Goal: Task Accomplishment & Management: Use online tool/utility

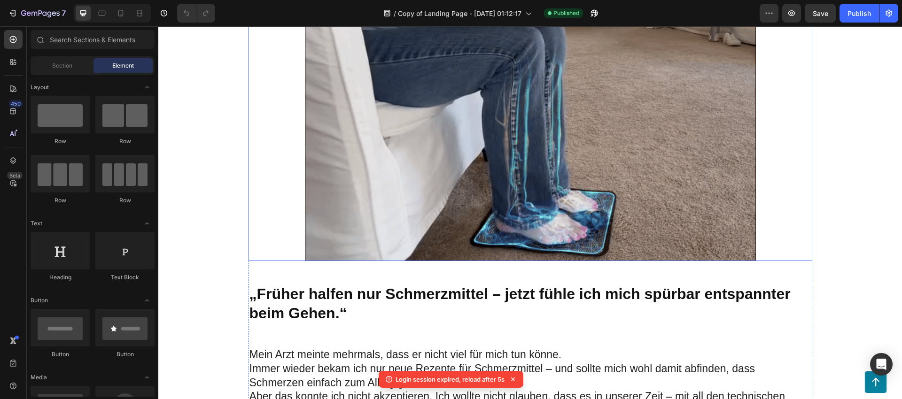
scroll to position [462, 0]
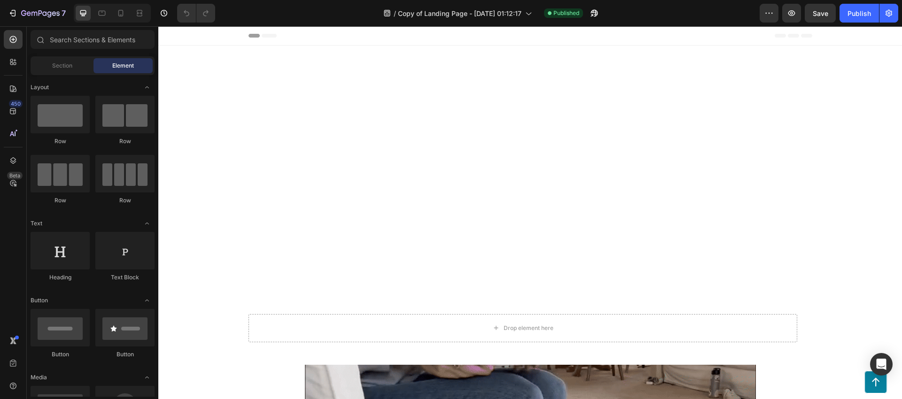
scroll to position [1034, 0]
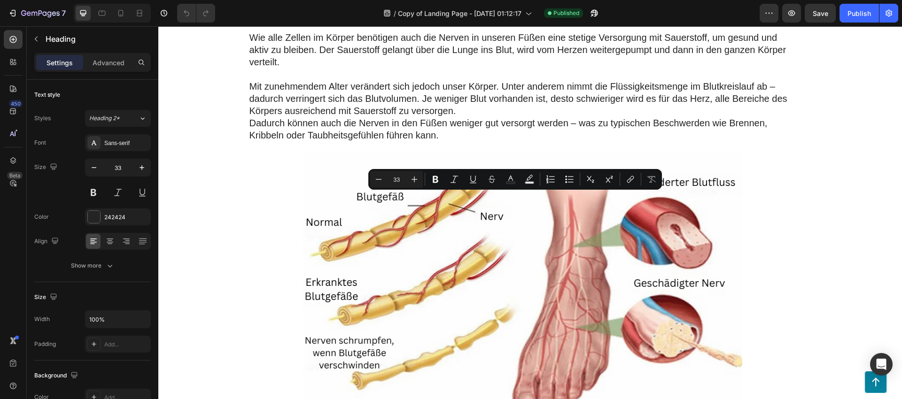
drag, startPoint x: 342, startPoint y: 224, endPoint x: 259, endPoint y: 198, distance: 87.1
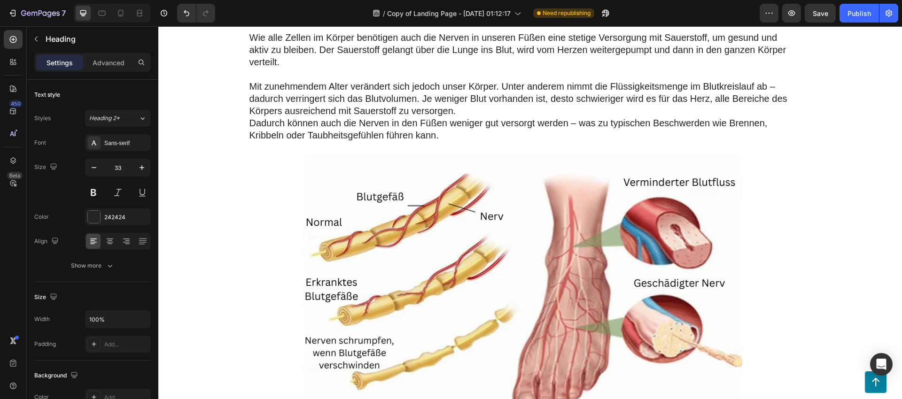
scroll to position [1820, 0]
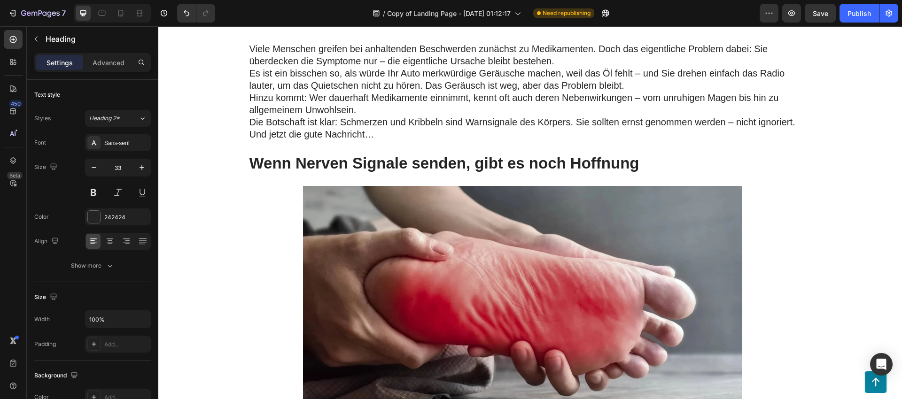
drag, startPoint x: 303, startPoint y: 226, endPoint x: 249, endPoint y: 201, distance: 60.1
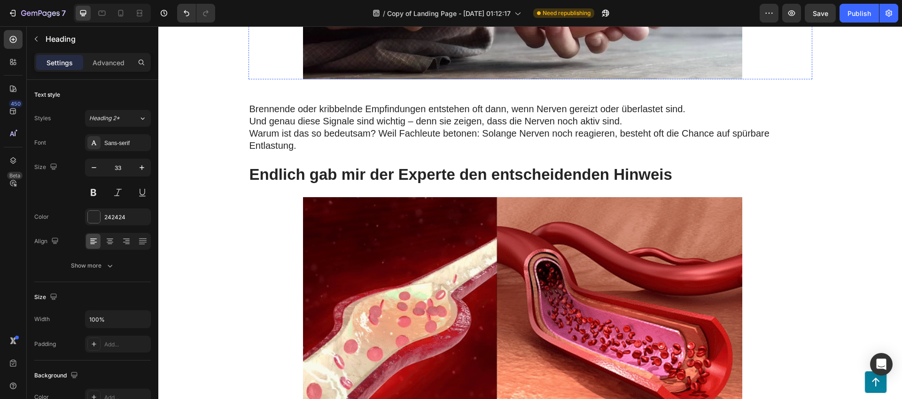
scroll to position [2195, 0]
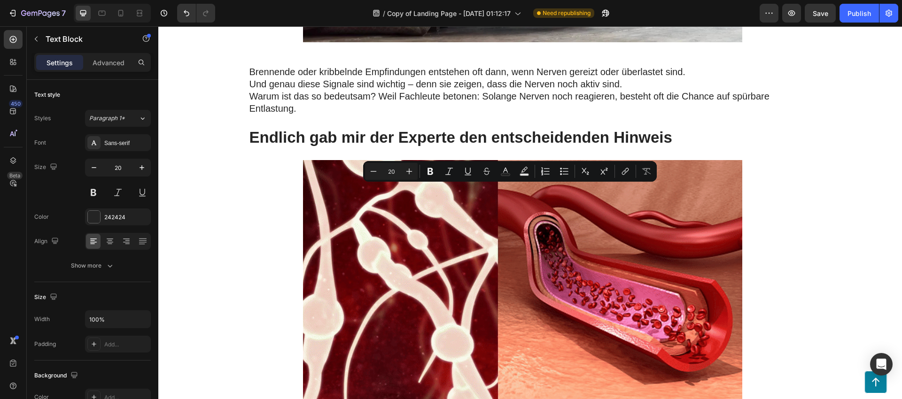
drag, startPoint x: 306, startPoint y: 190, endPoint x: 353, endPoint y: 206, distance: 49.6
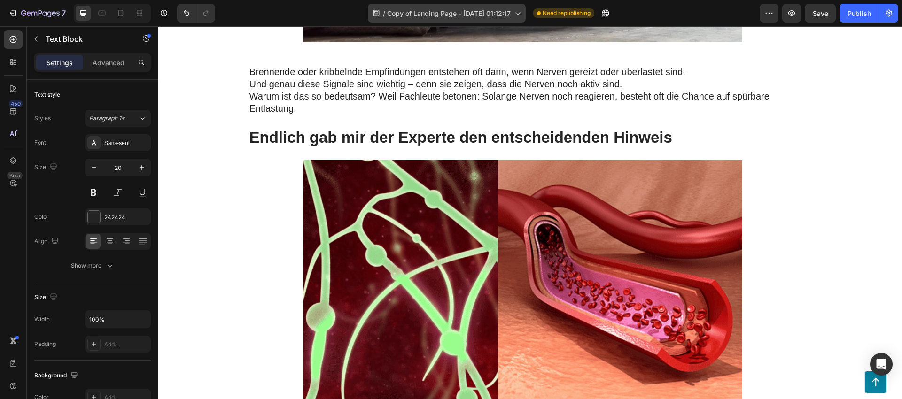
scroll to position [2588, 0]
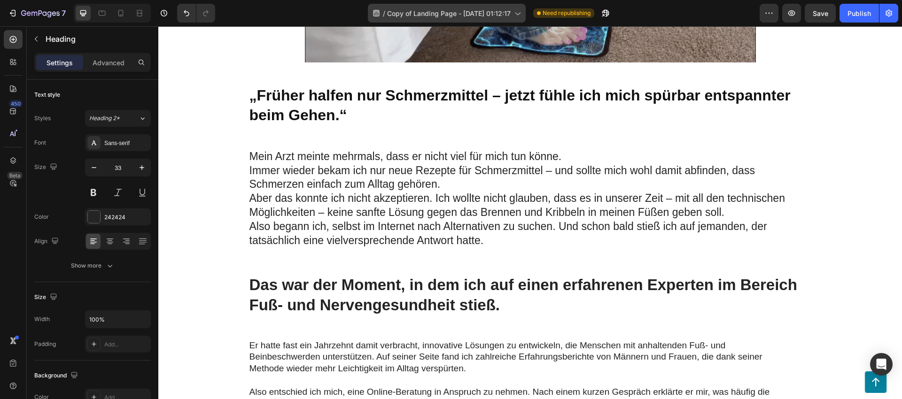
scroll to position [3352, 0]
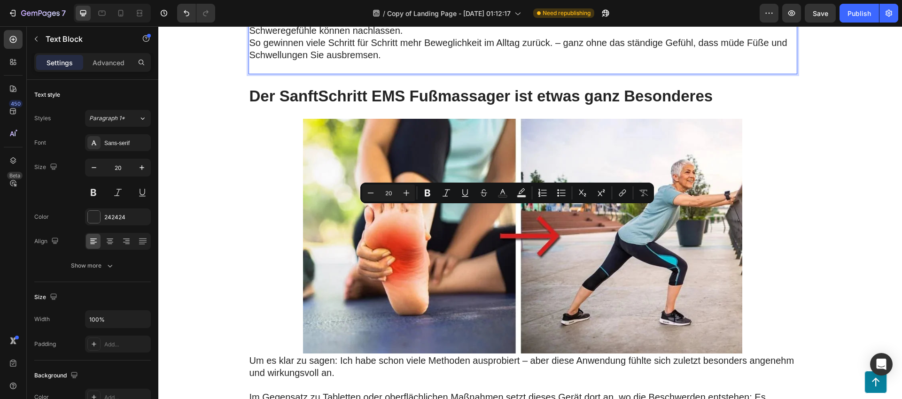
drag, startPoint x: 248, startPoint y: 212, endPoint x: 287, endPoint y: 227, distance: 42.1
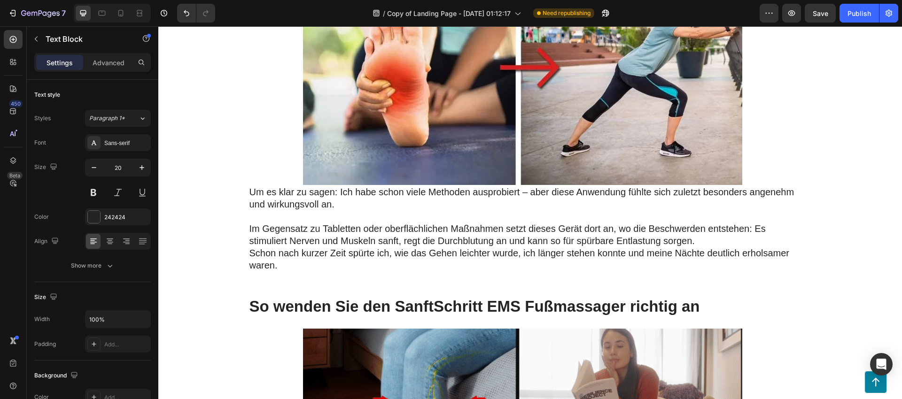
scroll to position [3792, 0]
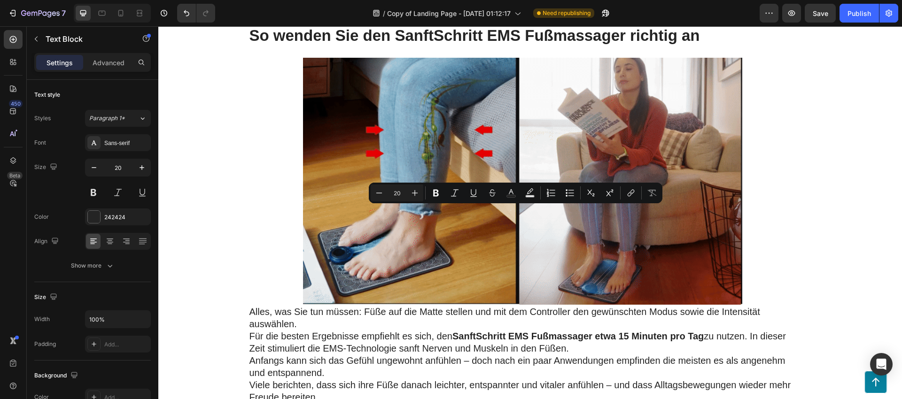
drag, startPoint x: 245, startPoint y: 211, endPoint x: 282, endPoint y: 226, distance: 39.6
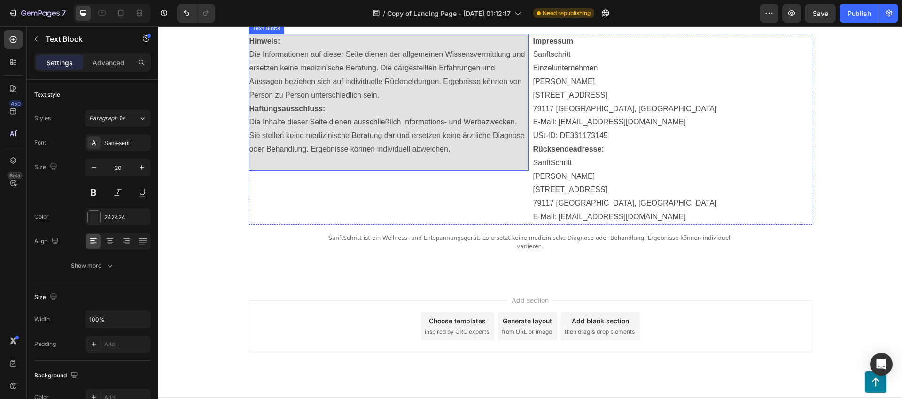
scroll to position [9264, 0]
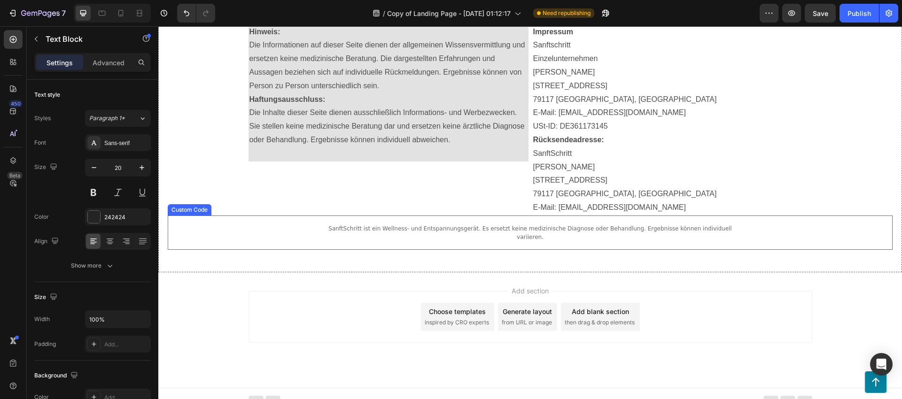
click at [518, 237] on section "SanftSchritt ist ein Wellness- und Entspannungsgerät. Es ersetzt keine medizini…" at bounding box center [530, 233] width 423 height 34
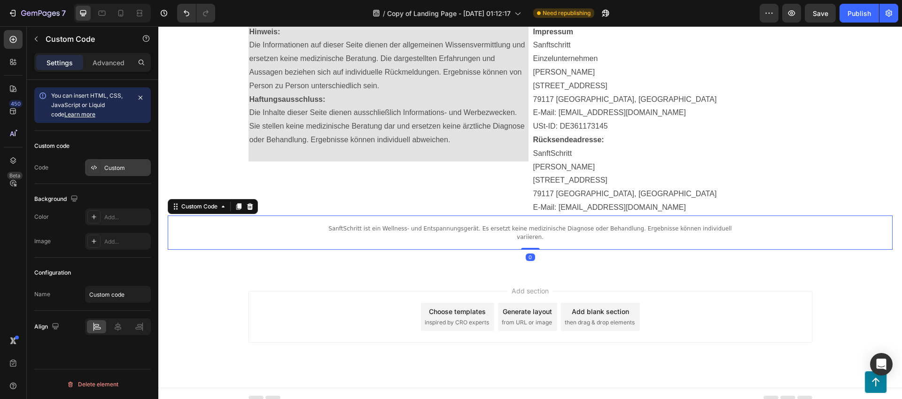
click at [117, 166] on div "Custom" at bounding box center [126, 168] width 44 height 8
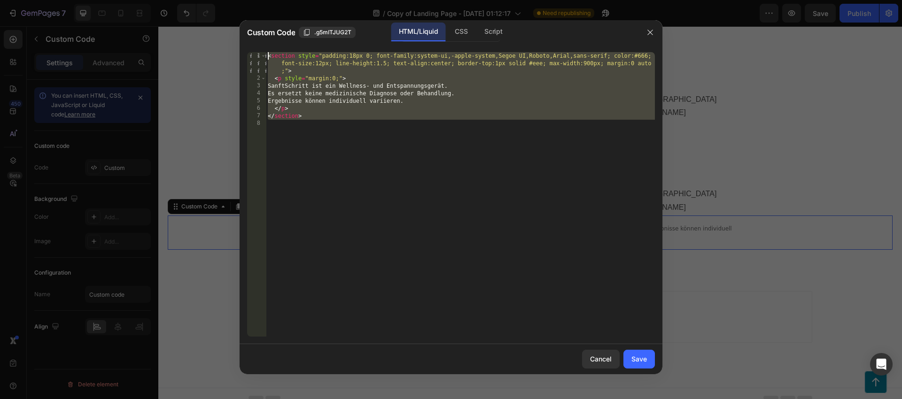
drag, startPoint x: 400, startPoint y: 137, endPoint x: 257, endPoint y: 51, distance: 166.7
click at [257, 51] on div "1 2 3 4 5 6 7 8 < section style = "padding:18px 0; font-family:system-ui,-apple…" at bounding box center [451, 195] width 423 height 300
type textarea "<section style="padding:18px 0; font-family:system-ui,-apple-system,Segoe UI,Ro…"
paste textarea
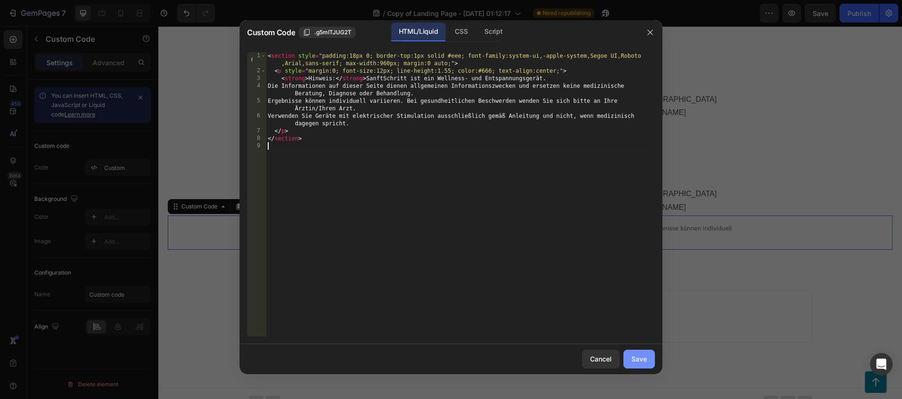
click at [639, 365] on button "Save" at bounding box center [638, 359] width 31 height 19
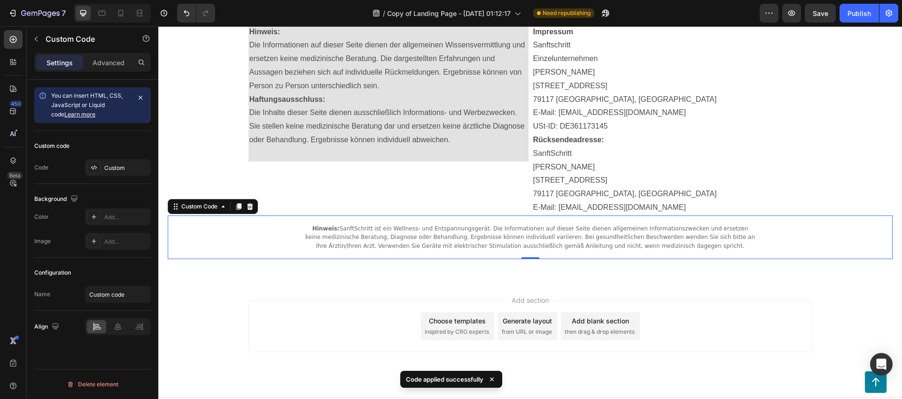
click at [305, 240] on p "Hinweis: SanftSchritt ist ein Wellness- und Entspannungsgerät. Die Informatione…" at bounding box center [530, 238] width 451 height 26
click at [108, 62] on p "Advanced" at bounding box center [109, 63] width 32 height 10
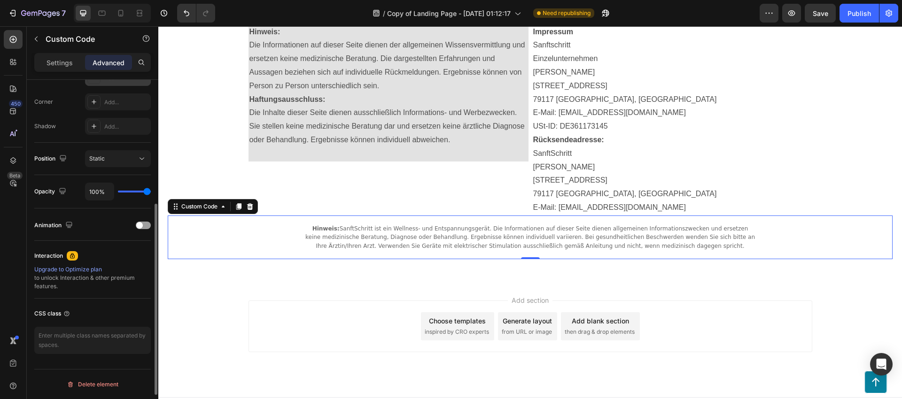
scroll to position [191, 0]
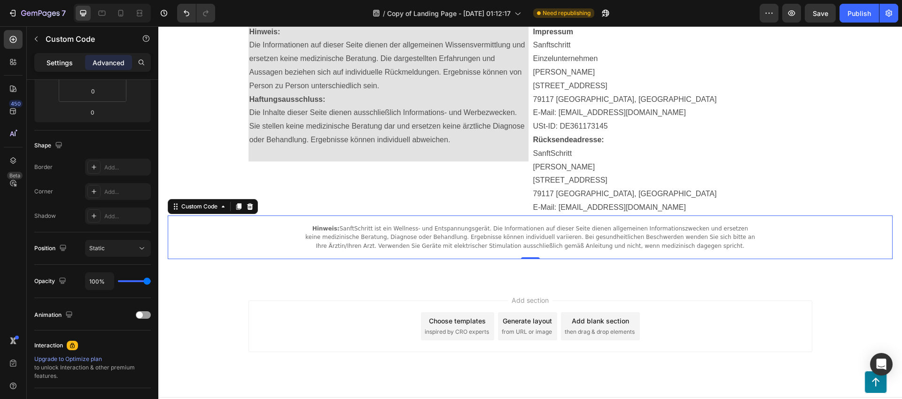
click at [56, 67] on p "Settings" at bounding box center [60, 63] width 26 height 10
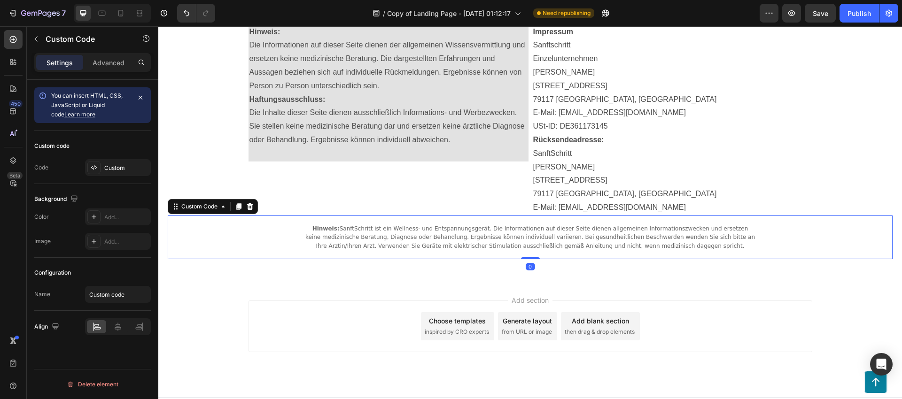
click at [422, 241] on p "Hinweis: SanftSchritt ist ein Wellness- und Entspannungsgerät. Die Informatione…" at bounding box center [530, 238] width 451 height 26
click at [329, 233] on p "Hinweis: SanftSchritt ist ein Wellness- und Entspannungsgerät. Die Informatione…" at bounding box center [530, 238] width 451 height 26
click at [323, 230] on strong "Hinweis:" at bounding box center [325, 229] width 27 height 7
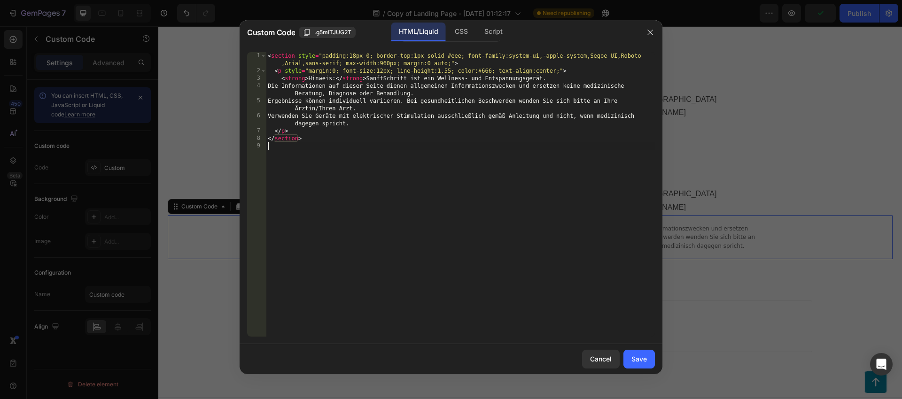
click at [323, 229] on div "< section style = "padding:18px 0; border-top:1px solid #eee; font-family:syste…" at bounding box center [460, 205] width 389 height 307
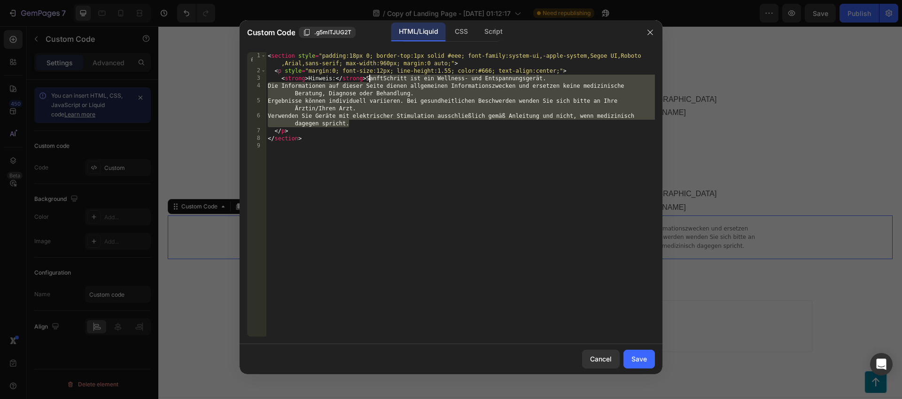
drag, startPoint x: 350, startPoint y: 125, endPoint x: 368, endPoint y: 78, distance: 50.0
click at [368, 78] on div "< section style = "padding:18px 0; border-top:1px solid #eee; font-family:syste…" at bounding box center [460, 205] width 389 height 307
type textarea "<strong>Hinweis:</strong> SanftSchritt ist ein Wellness- und Entspannungsgerät.…"
click at [602, 359] on div "Cancel" at bounding box center [601, 359] width 22 height 10
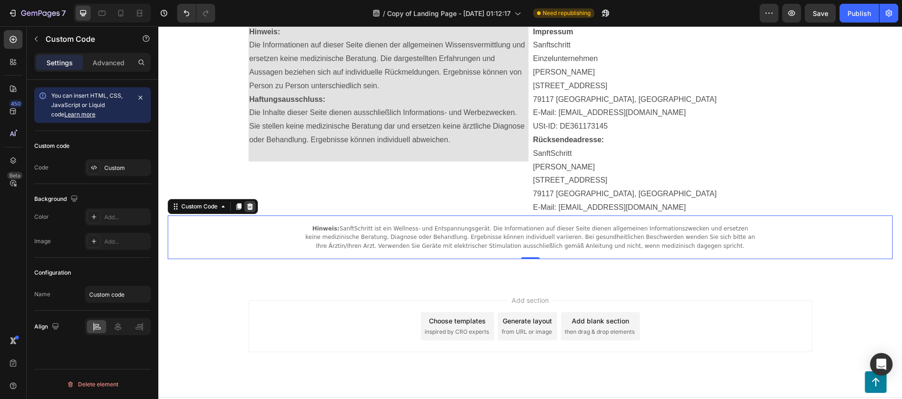
click at [250, 210] on icon at bounding box center [250, 206] width 6 height 7
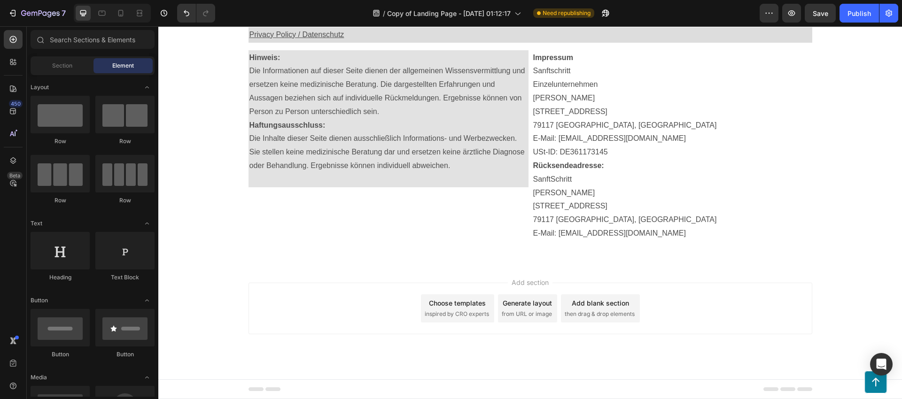
scroll to position [14, 0]
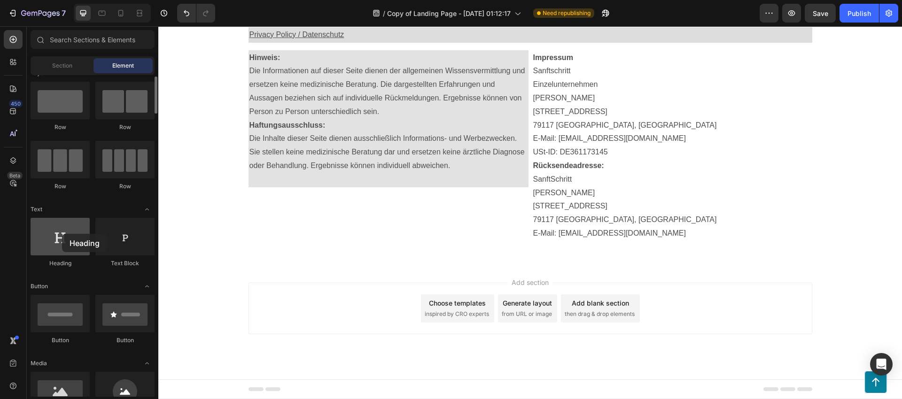
drag, startPoint x: 67, startPoint y: 232, endPoint x: 62, endPoint y: 234, distance: 5.8
click at [62, 234] on div at bounding box center [60, 237] width 59 height 38
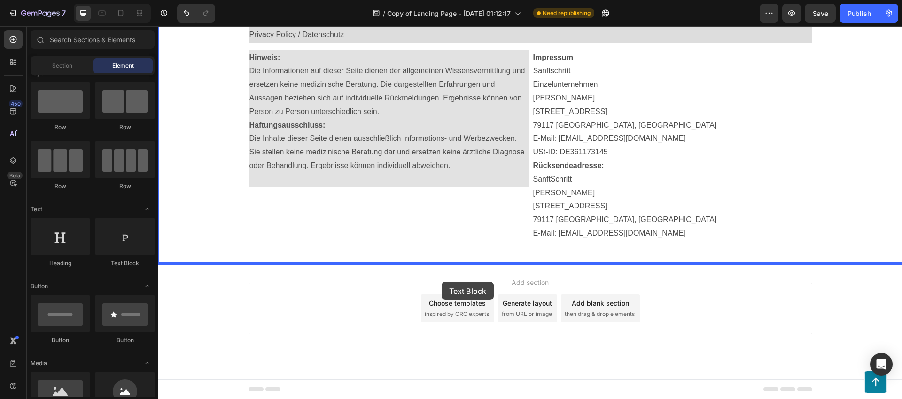
drag, startPoint x: 295, startPoint y: 263, endPoint x: 442, endPoint y: 282, distance: 148.3
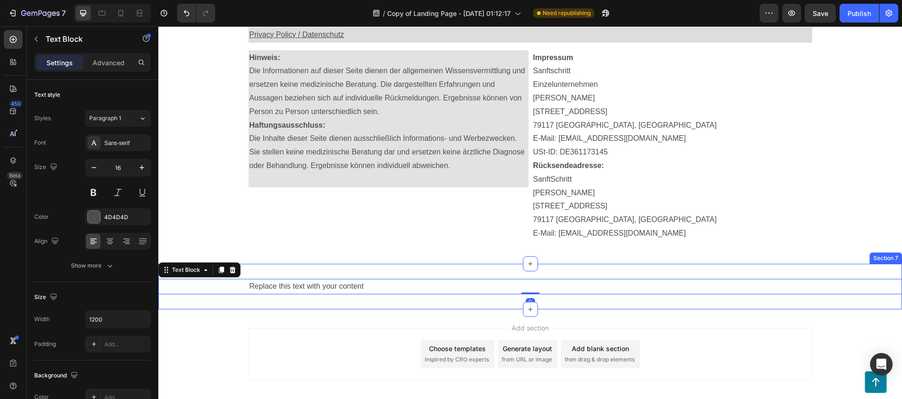
scroll to position [9264, 0]
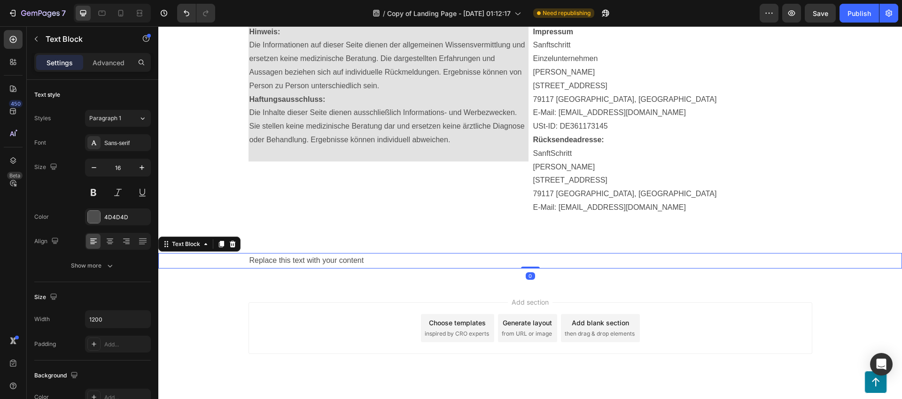
click at [383, 262] on div "Replace this text with your content" at bounding box center [531, 261] width 564 height 16
click at [383, 262] on p "Replace this text with your content" at bounding box center [530, 261] width 562 height 14
click at [383, 261] on p "Replace this text with your content" at bounding box center [530, 261] width 562 height 14
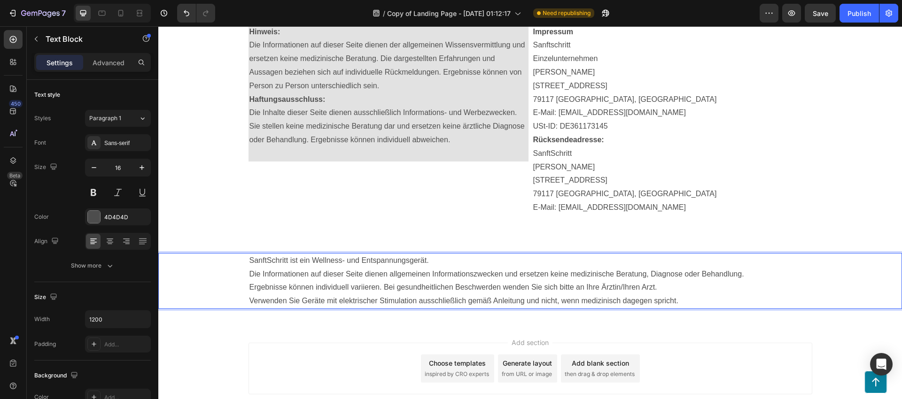
click at [249, 257] on div "SanftSchritt ist ein Wellness- und Entspannungsgerät. Die Informationen auf die…" at bounding box center [531, 281] width 564 height 56
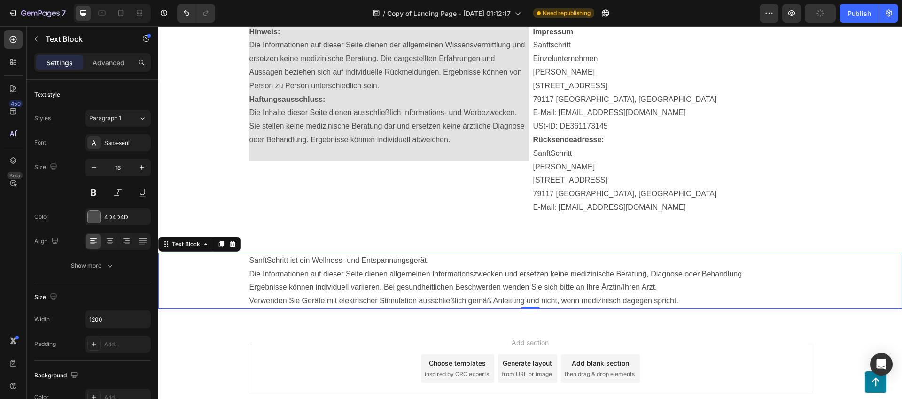
drag, startPoint x: 241, startPoint y: 258, endPoint x: 543, endPoint y: 296, distance: 304.0
click at [532, 299] on div "SanftSchritt ist ein Wellness- und Entspannungsgerät. Die Informationen auf die…" at bounding box center [530, 281] width 744 height 56
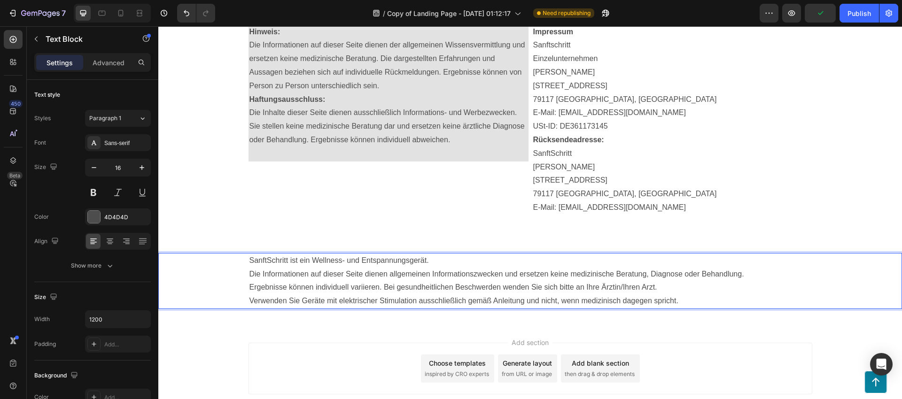
drag, startPoint x: 685, startPoint y: 301, endPoint x: 242, endPoint y: 254, distance: 446.0
click at [242, 254] on div "SanftSchritt ist ein Wellness- und Entspannungsgerät. Die Informationen auf die…" at bounding box center [530, 281] width 744 height 56
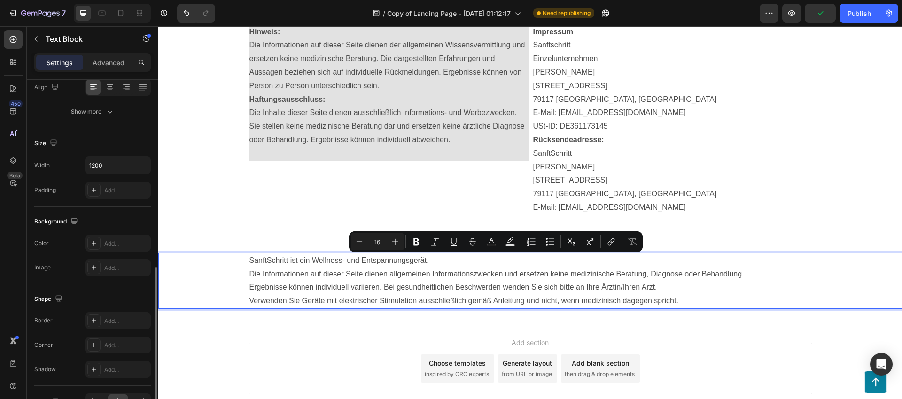
scroll to position [210, 0]
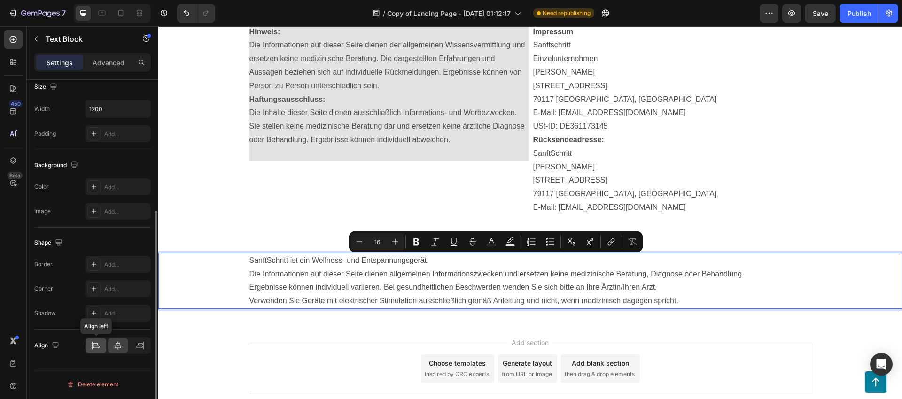
click at [97, 344] on icon at bounding box center [95, 344] width 5 height 2
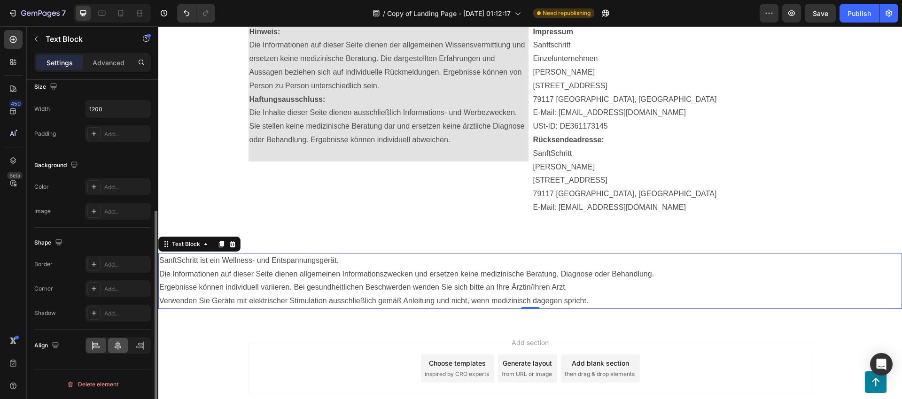
click at [116, 345] on icon at bounding box center [117, 345] width 9 height 9
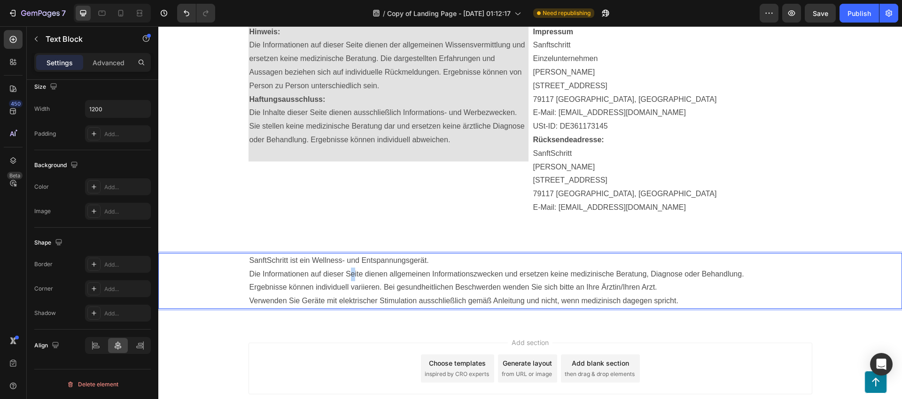
click at [345, 274] on p "SanftSchritt ist ein Wellness- und Entspannungsgerät. Die Informationen auf die…" at bounding box center [530, 281] width 562 height 54
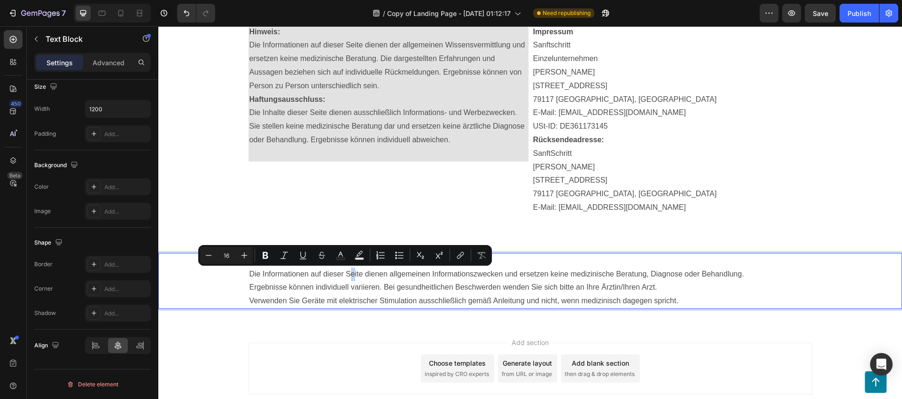
click at [232, 268] on div "SanftSchritt ist ein Wellness- und Entspannungsgerät. Die Informationen auf die…" at bounding box center [530, 281] width 744 height 56
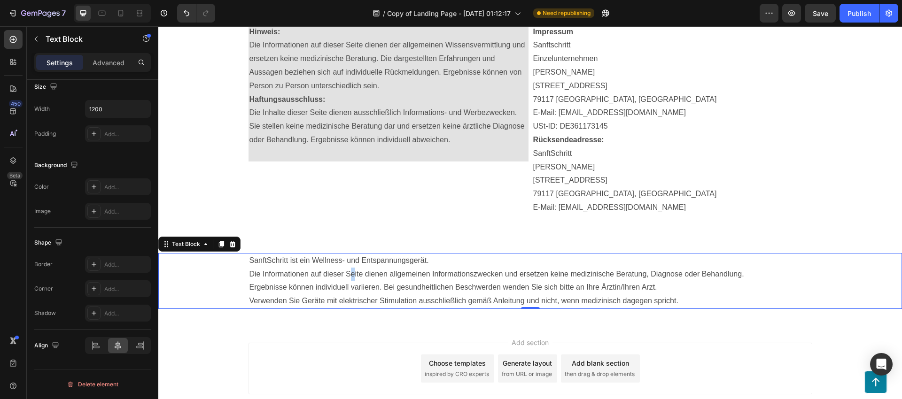
drag, startPoint x: 243, startPoint y: 259, endPoint x: 686, endPoint y: 297, distance: 444.7
click at [684, 298] on div "SanftSchritt ist ein Wellness- und Entspannungsgerät. Die Informationen auf die…" at bounding box center [530, 281] width 744 height 56
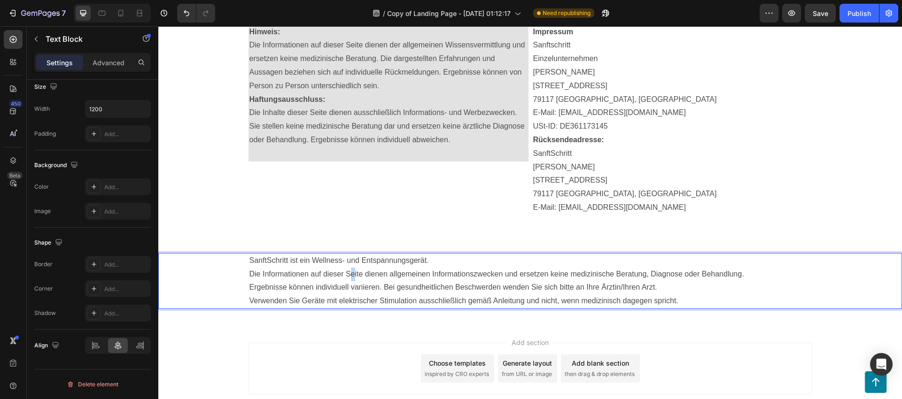
drag, startPoint x: 583, startPoint y: 294, endPoint x: 246, endPoint y: 264, distance: 338.7
click at [249, 264] on p "SanftSchritt ist ein Wellness- und Entspannungsgerät. Die Informationen auf die…" at bounding box center [530, 281] width 562 height 54
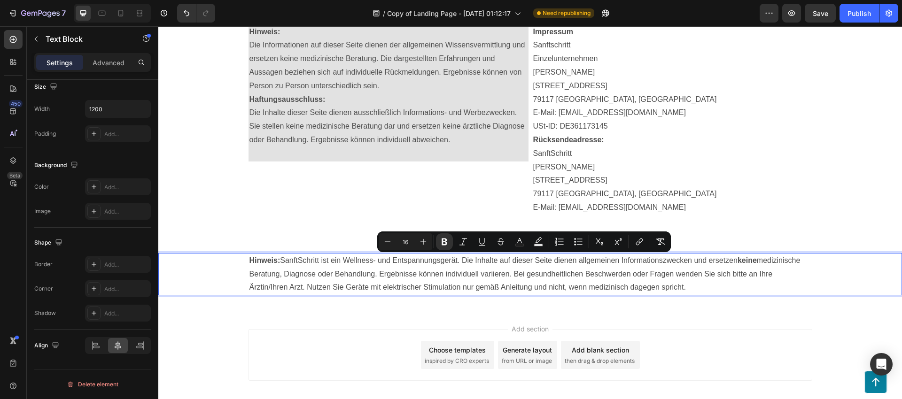
drag, startPoint x: 683, startPoint y: 287, endPoint x: 233, endPoint y: 256, distance: 451.7
click at [233, 256] on div "Hinweis: SanftSchritt ist ein Wellness- und Entspannungsgerät. Die Inhalte auf …" at bounding box center [530, 274] width 744 height 42
click at [424, 241] on icon "Editor contextual toolbar" at bounding box center [423, 241] width 9 height 9
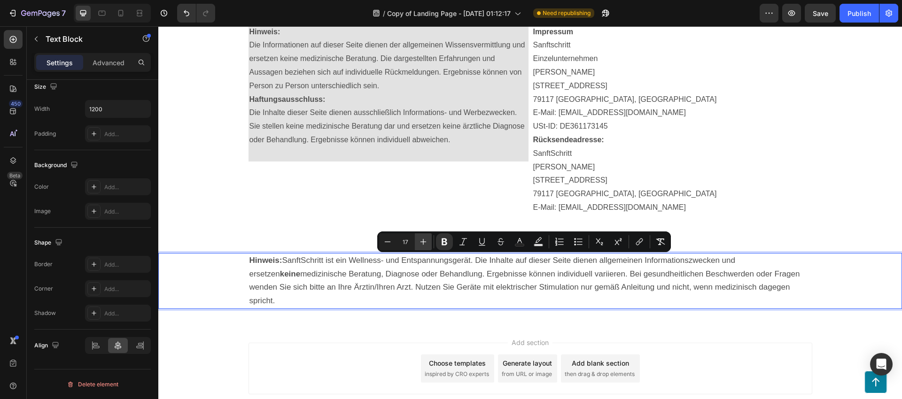
click at [424, 241] on icon "Editor contextual toolbar" at bounding box center [423, 241] width 9 height 9
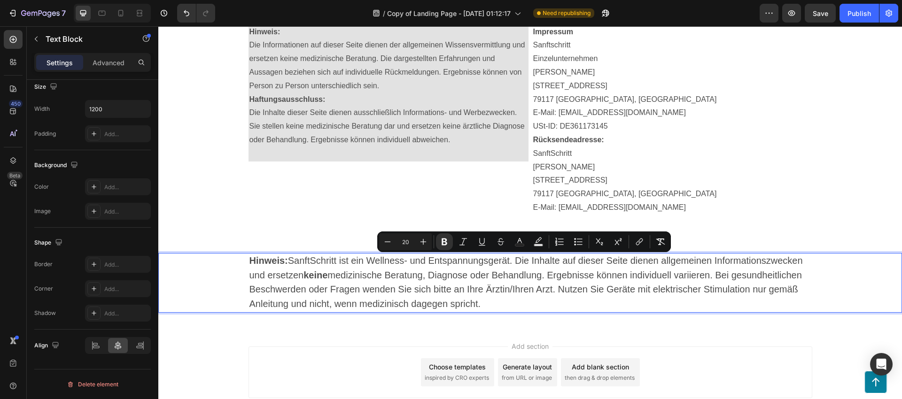
click at [397, 241] on input "20" at bounding box center [405, 241] width 19 height 11
click at [391, 242] on icon "Editor contextual toolbar" at bounding box center [387, 241] width 9 height 9
type input "18"
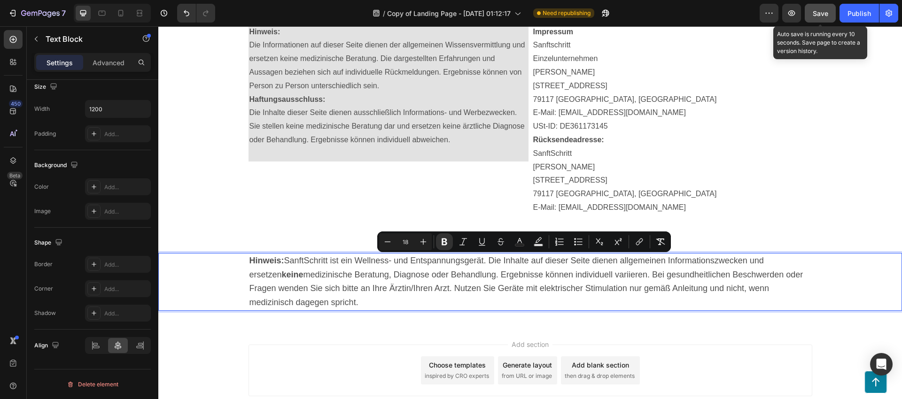
click at [825, 13] on span "Save" at bounding box center [821, 13] width 16 height 8
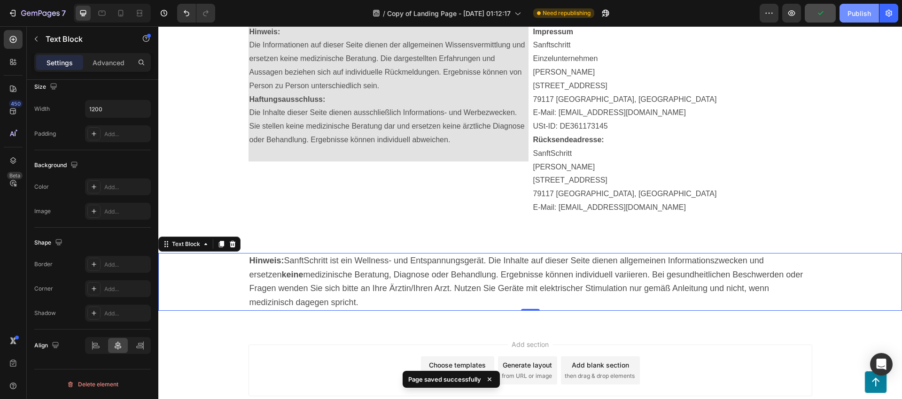
click at [866, 13] on div "Publish" at bounding box center [859, 13] width 23 height 10
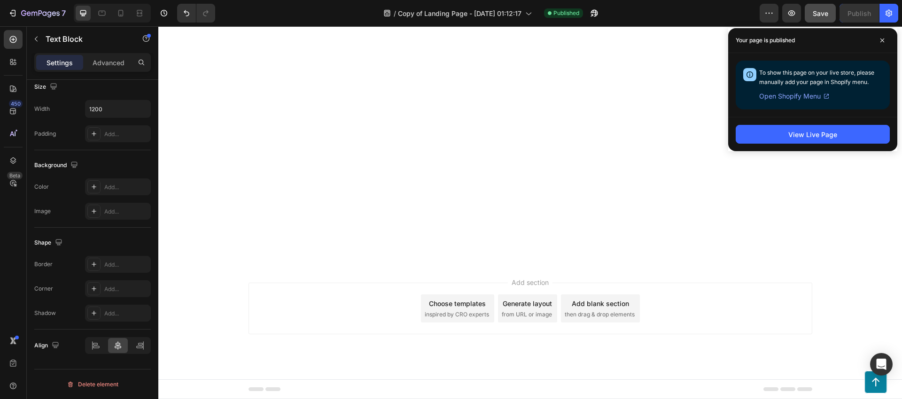
scroll to position [7352, 0]
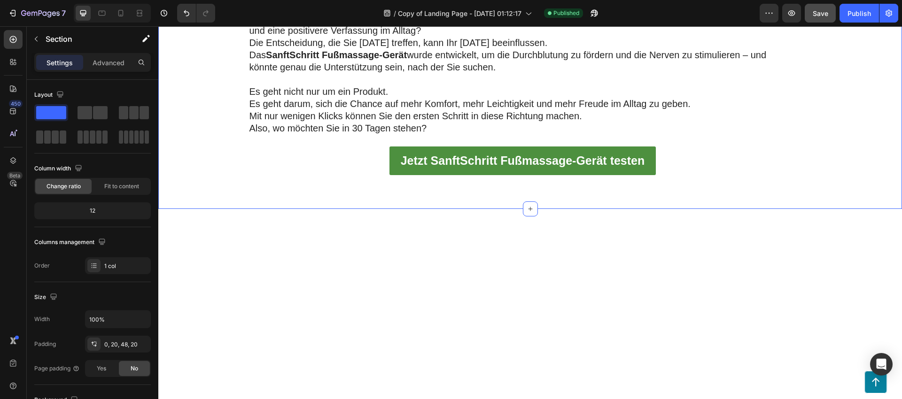
scroll to position [5789, 0]
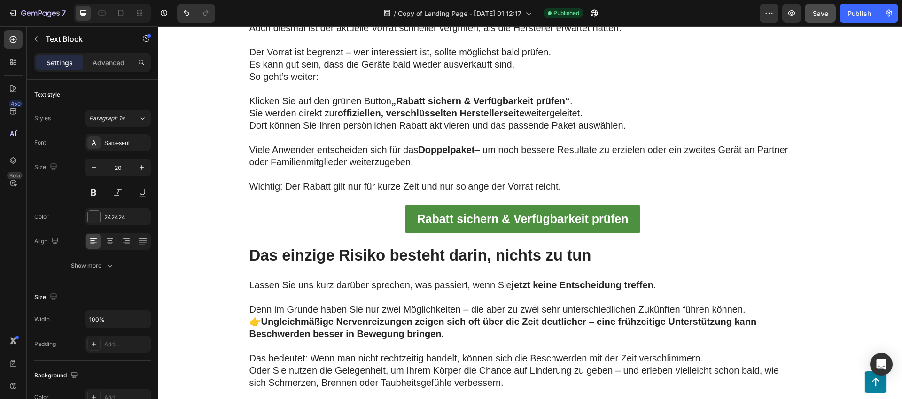
scroll to position [6283, 0]
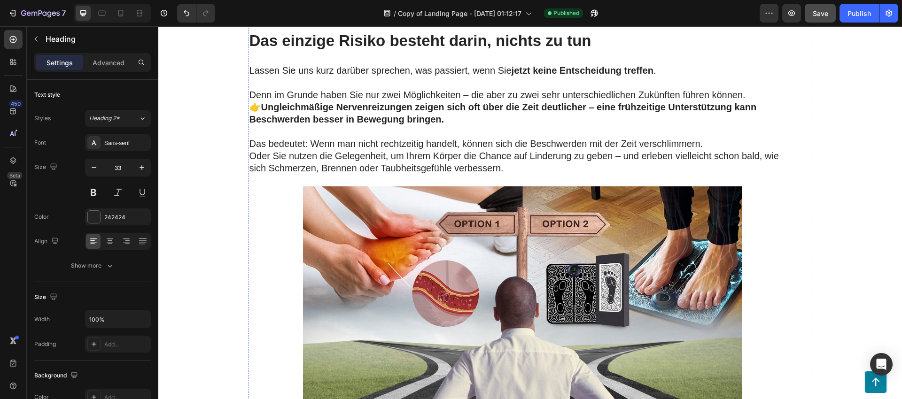
scroll to position [6425, 0]
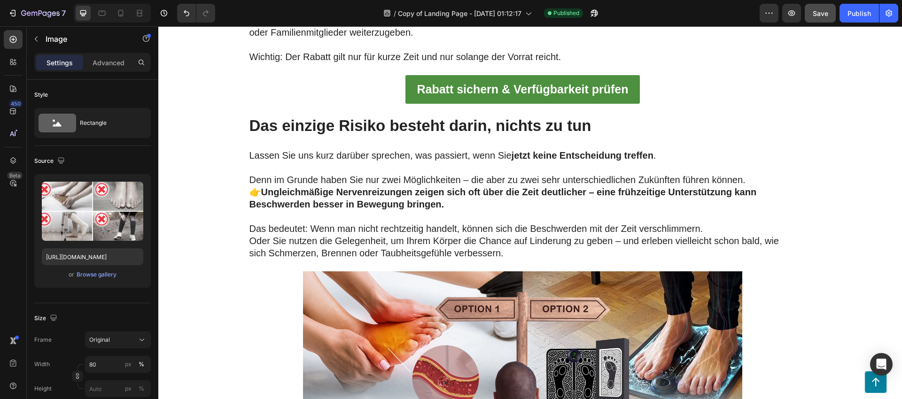
scroll to position [6337, 0]
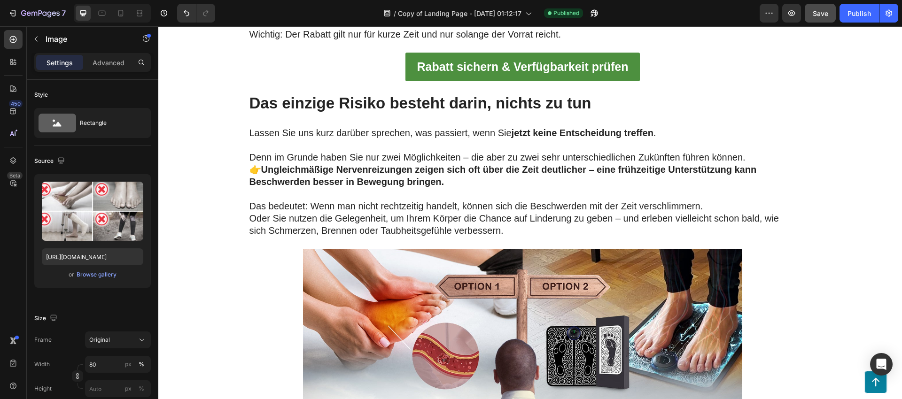
scroll to position [6408, 0]
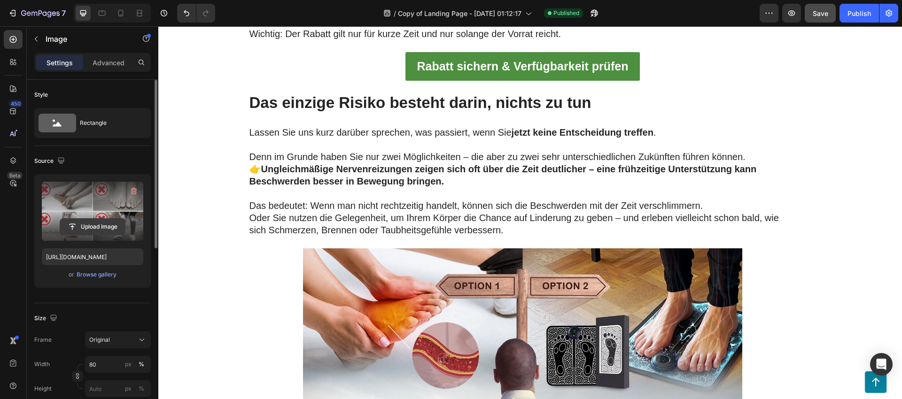
click at [107, 226] on input "file" at bounding box center [92, 227] width 65 height 16
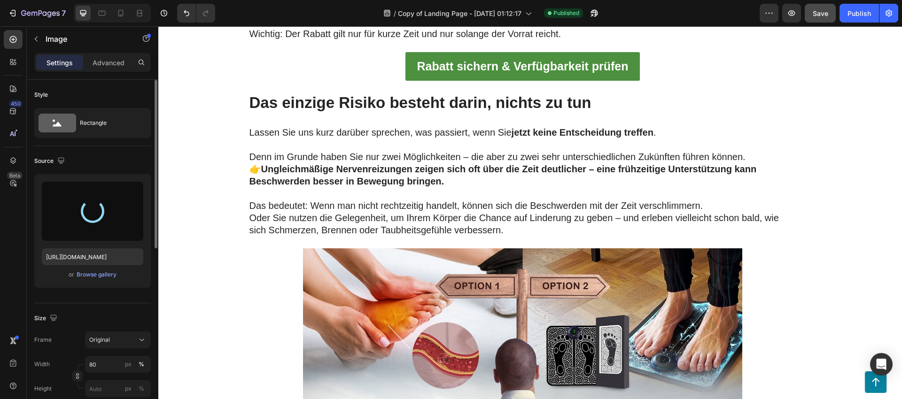
type input "https://cdn.shopify.com/s/files/1/0710/4436/6535/files/gempages_572944538864190…"
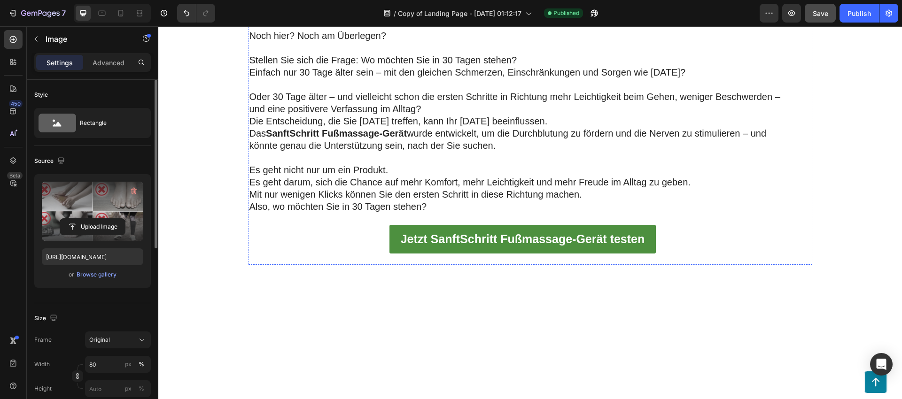
scroll to position [7522, 0]
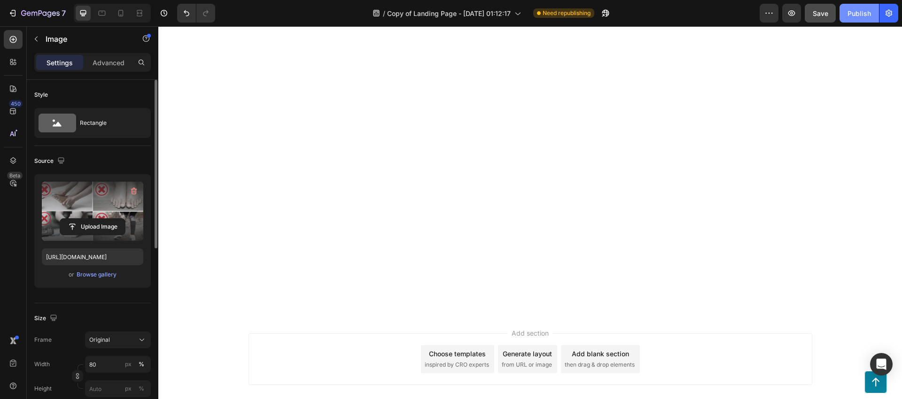
click at [868, 13] on div "Publish" at bounding box center [859, 13] width 23 height 10
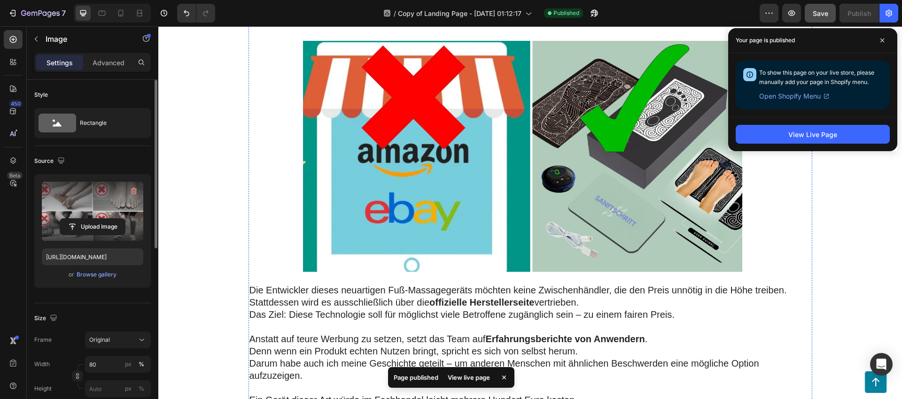
scroll to position [5222, 0]
